Goal: Information Seeking & Learning: Learn about a topic

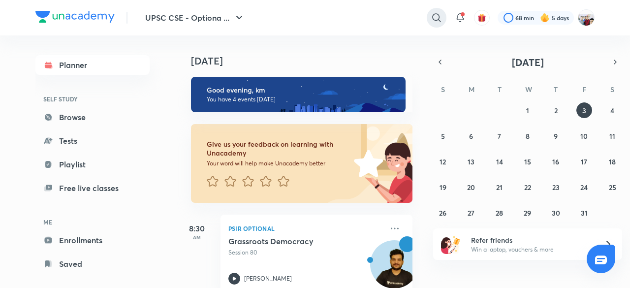
click at [437, 16] on icon at bounding box center [437, 18] width 12 height 12
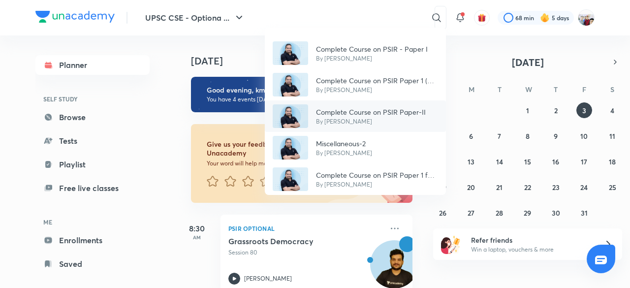
click at [432, 117] on div "Complete Course on PSIR Paper-II By [PERSON_NAME]" at bounding box center [355, 116] width 181 height 32
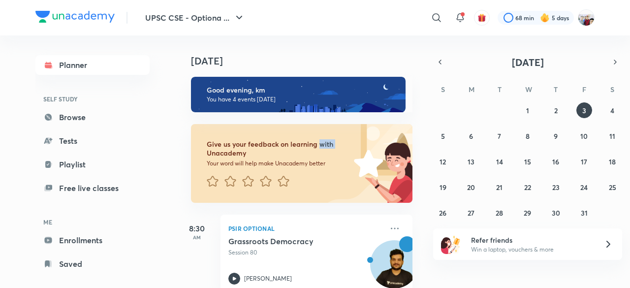
click at [432, 117] on div "[DATE] Good evening, km You have 4 events [DATE] Give us your feedback on learn…" at bounding box center [402, 161] width 451 height 253
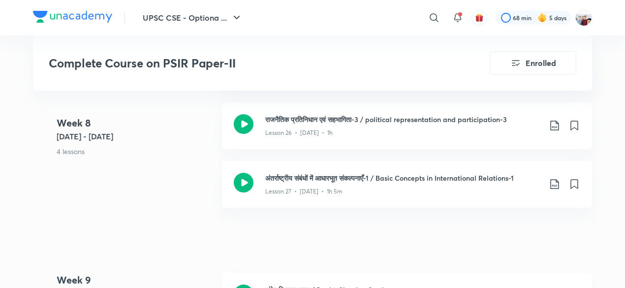
scroll to position [2265, 0]
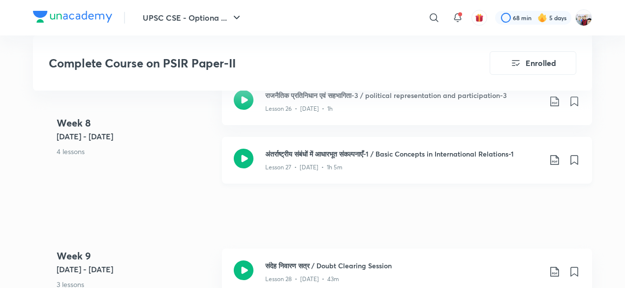
click at [394, 151] on h3 "अंतर्राष्ट्रीय संबंधों में आधारभूत संकल्पनाएँ-1 / Basic Concepts in Internation…" at bounding box center [403, 154] width 276 height 10
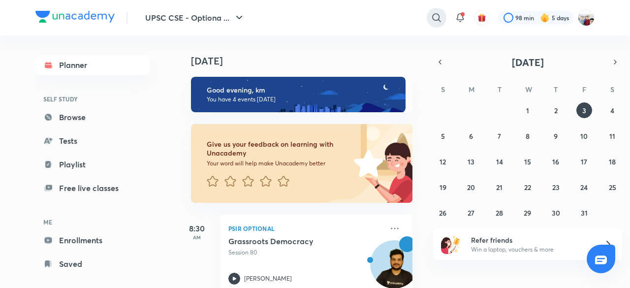
click at [433, 18] on icon at bounding box center [437, 18] width 12 height 12
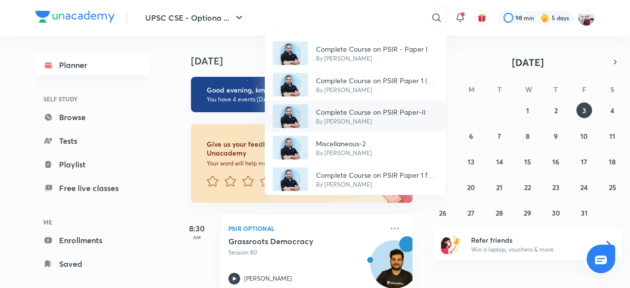
click at [379, 114] on p "Complete Course on PSIR Paper-II" at bounding box center [371, 112] width 110 height 10
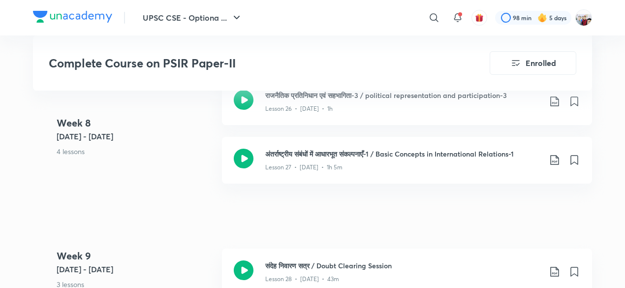
scroll to position [2245, 0]
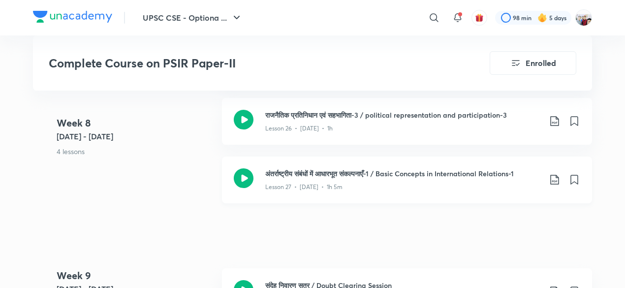
click at [556, 174] on icon at bounding box center [555, 180] width 12 height 12
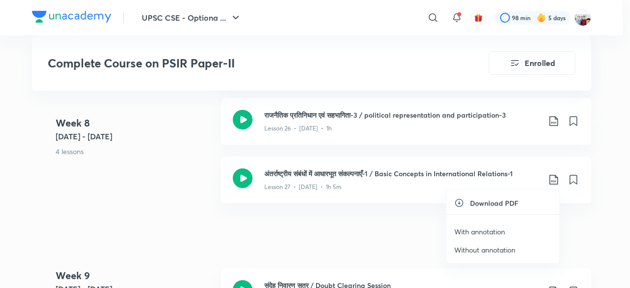
click at [484, 225] on li "With annotation" at bounding box center [503, 232] width 113 height 18
click at [480, 226] on p "With annotation" at bounding box center [479, 231] width 51 height 10
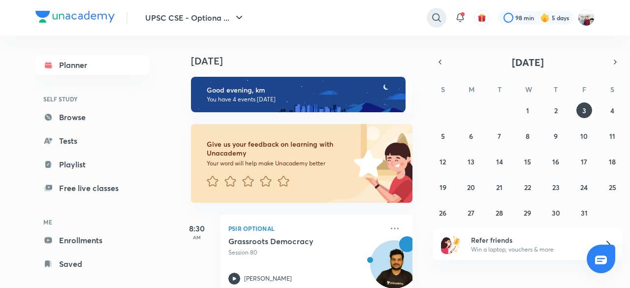
click at [435, 18] on icon at bounding box center [437, 18] width 12 height 12
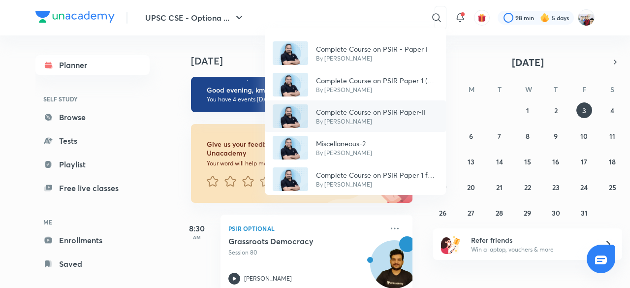
click at [369, 112] on p "Complete Course on PSIR Paper-II" at bounding box center [371, 112] width 110 height 10
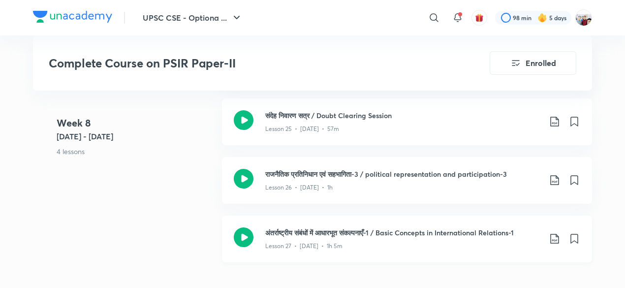
scroll to position [2206, 0]
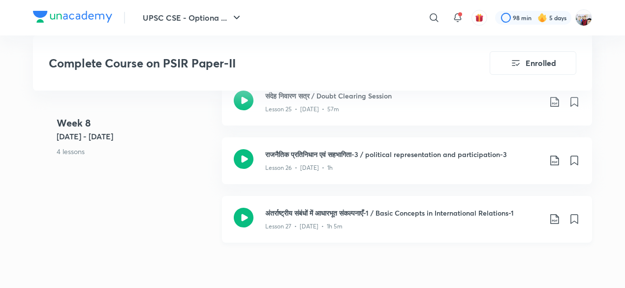
click at [553, 219] on icon at bounding box center [554, 219] width 8 height 10
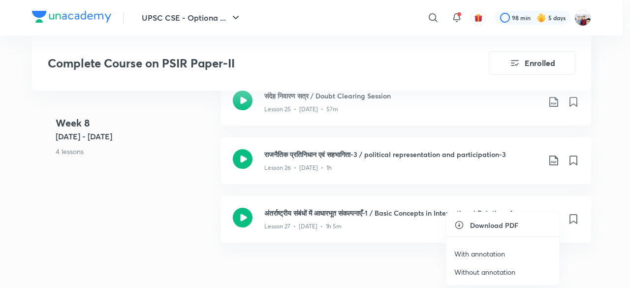
click at [483, 252] on p "With annotation" at bounding box center [479, 254] width 51 height 10
